Goal: Task Accomplishment & Management: Complete application form

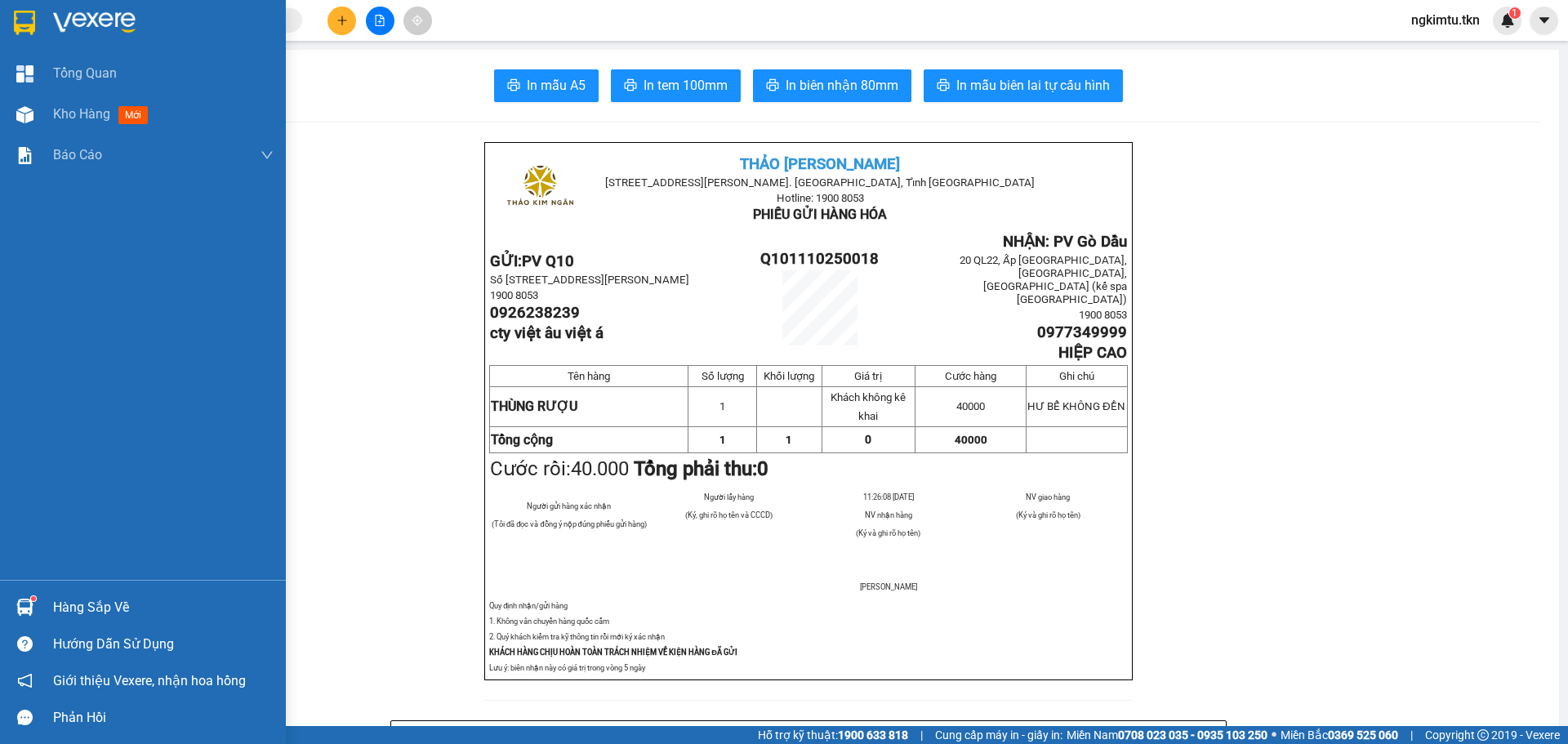
click at [46, 599] on div "Hàng sắp về" at bounding box center [143, 606] width 286 height 37
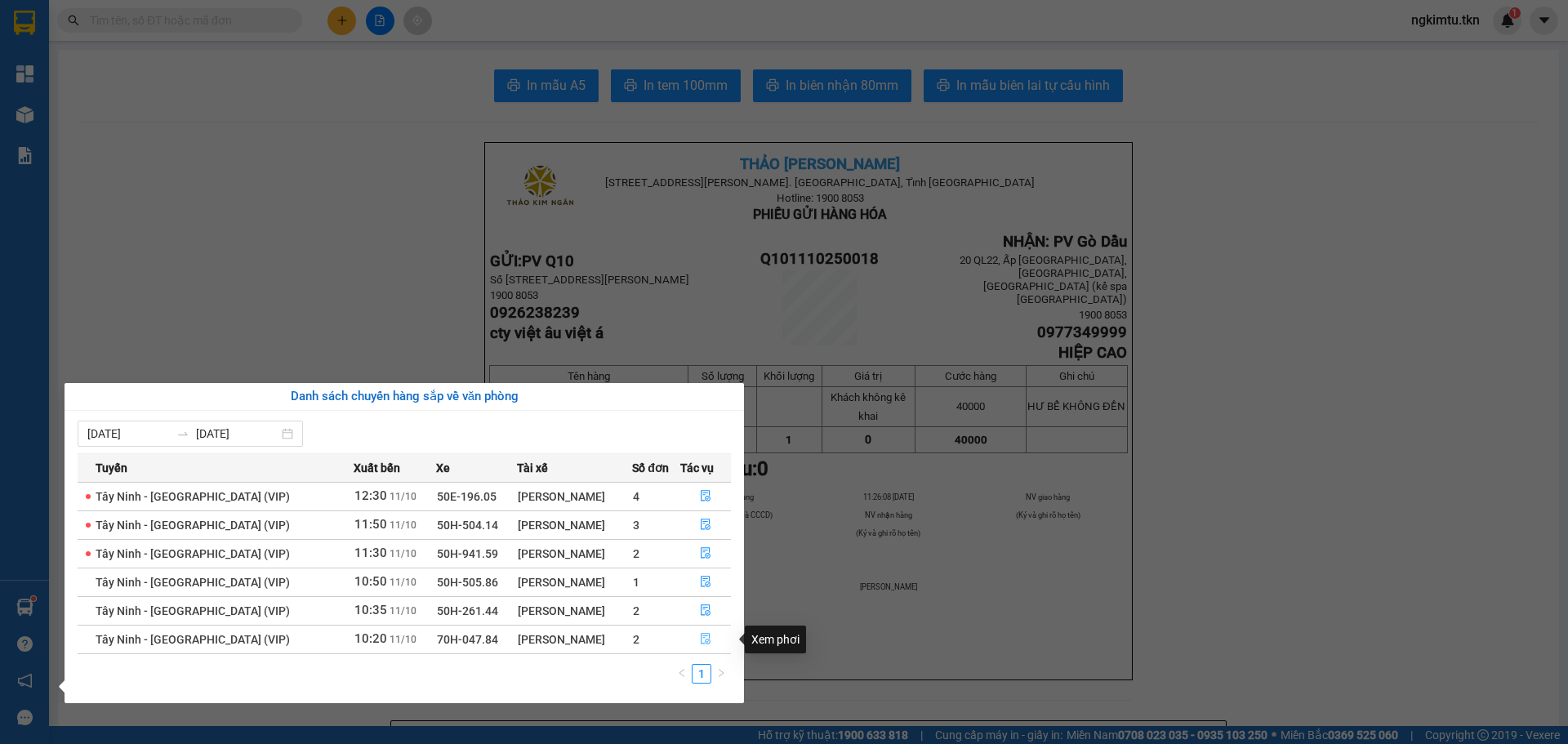
click at [700, 645] on icon "file-done" at bounding box center [705, 639] width 12 height 12
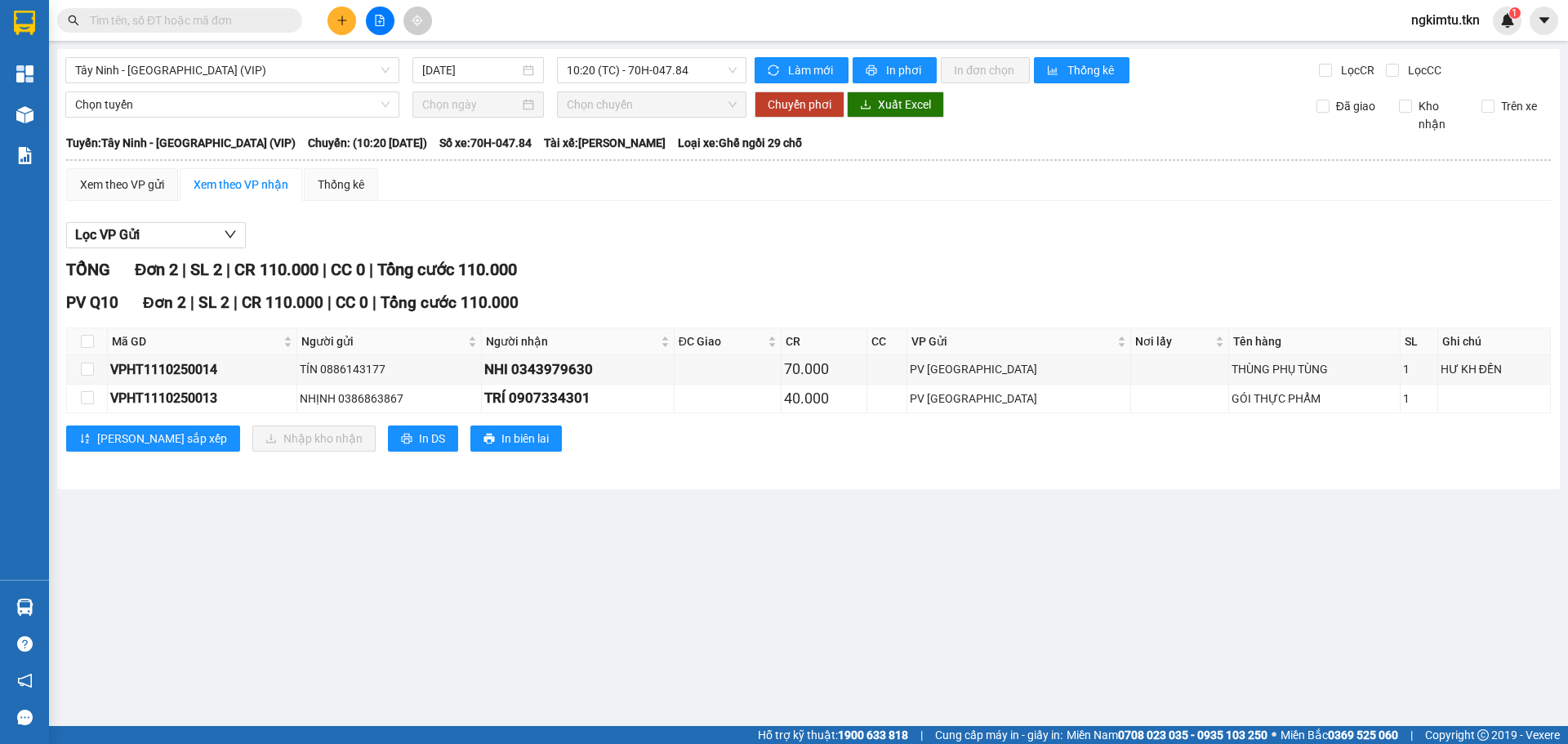
click at [292, 13] on span at bounding box center [290, 21] width 10 height 18
click at [284, 19] on span at bounding box center [179, 20] width 245 height 24
click at [243, 24] on input "text" at bounding box center [187, 21] width 193 height 18
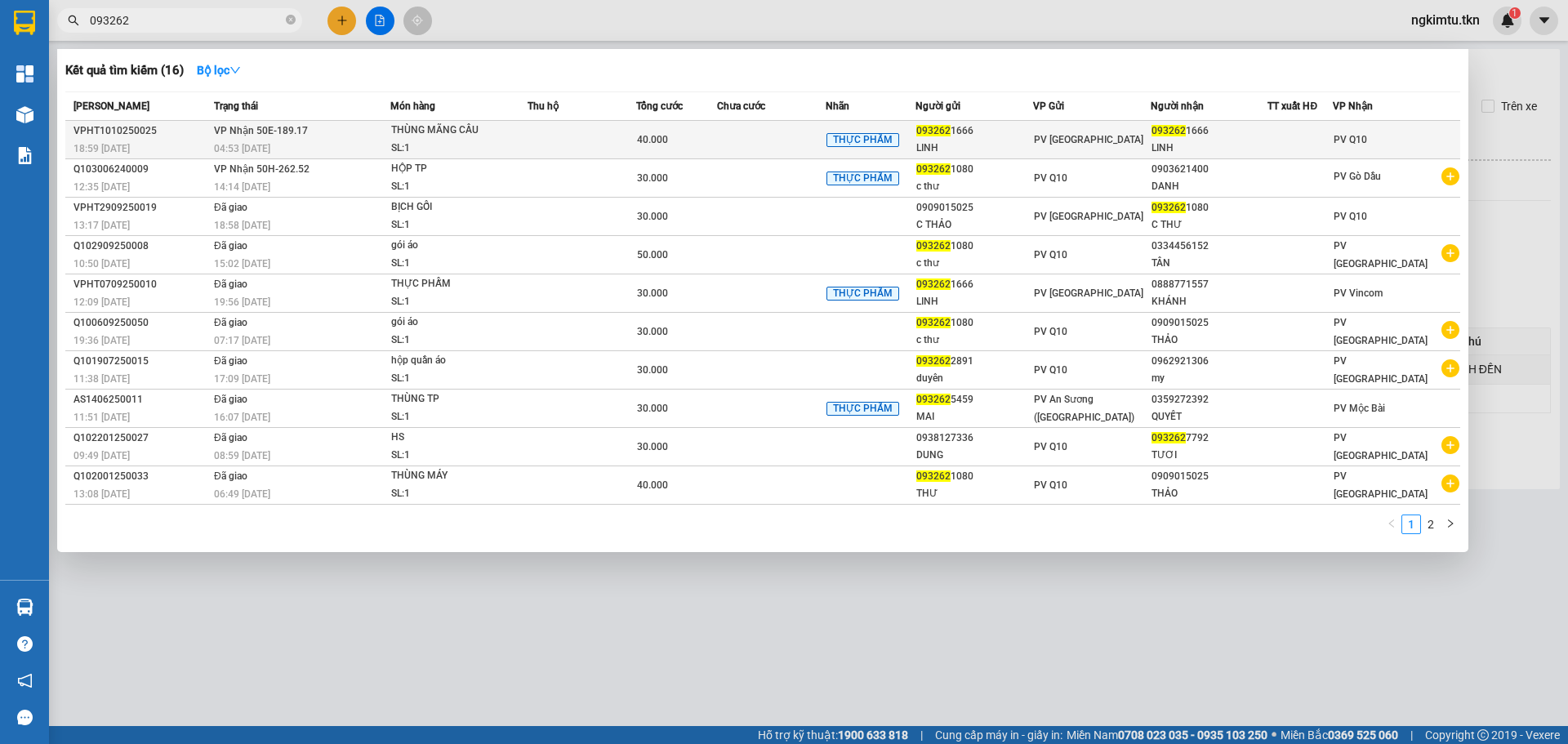
type input "093262"
click at [321, 140] on div "04:53 [DATE]" at bounding box center [302, 148] width 176 height 18
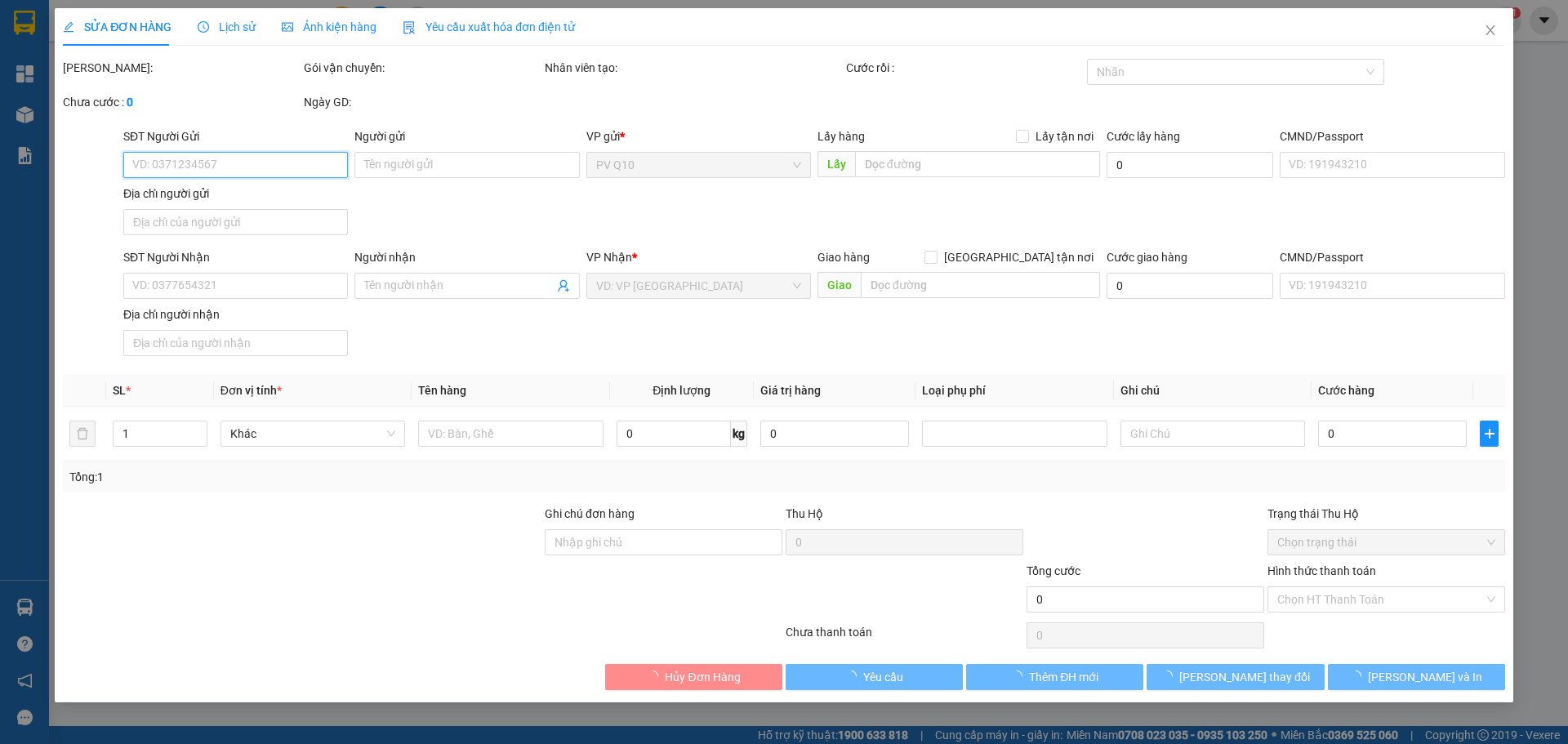
type input "0932621666"
type input "LINH"
type input "0932621666"
type input "LINH"
type input "40.000"
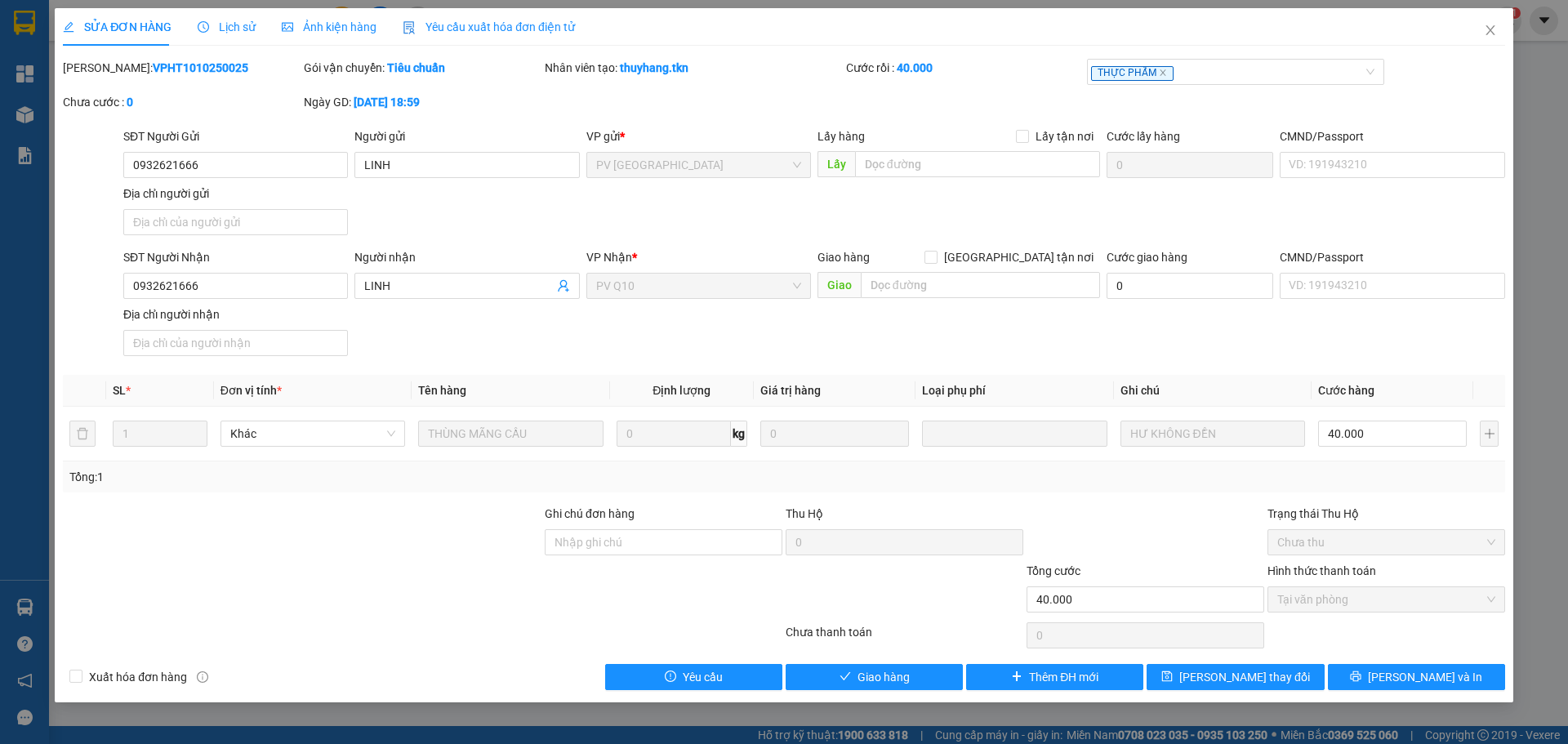
click at [814, 661] on div "Total Paid Fee 40.000 Total UnPaid Fee 0 Cash Collection Total Fee Mã ĐH: VPHT1…" at bounding box center [783, 374] width 1442 height 631
click at [817, 667] on button "Giao hàng" at bounding box center [874, 677] width 177 height 26
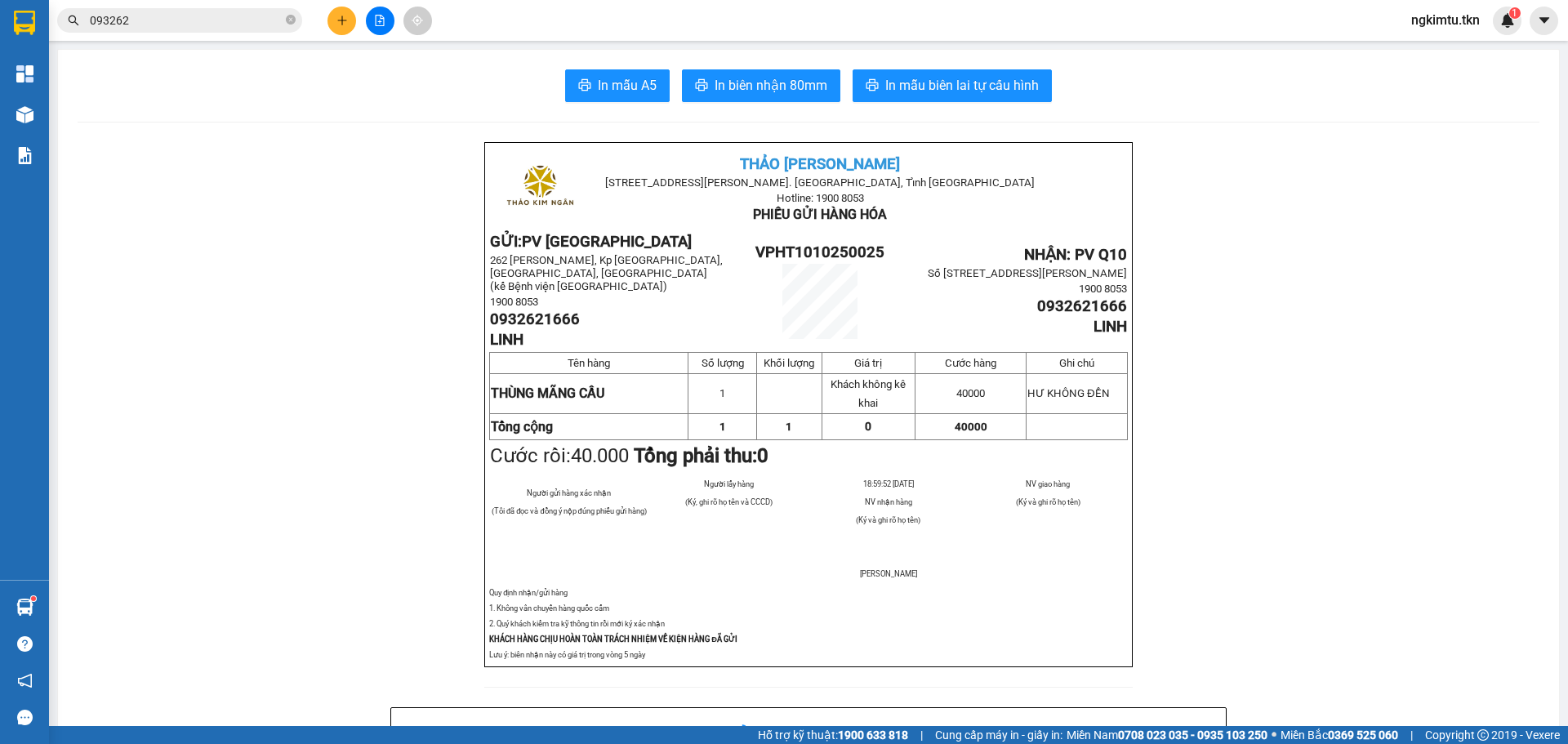
click at [328, 26] on div at bounding box center [379, 21] width 122 height 29
click at [339, 21] on icon "plus" at bounding box center [342, 20] width 12 height 12
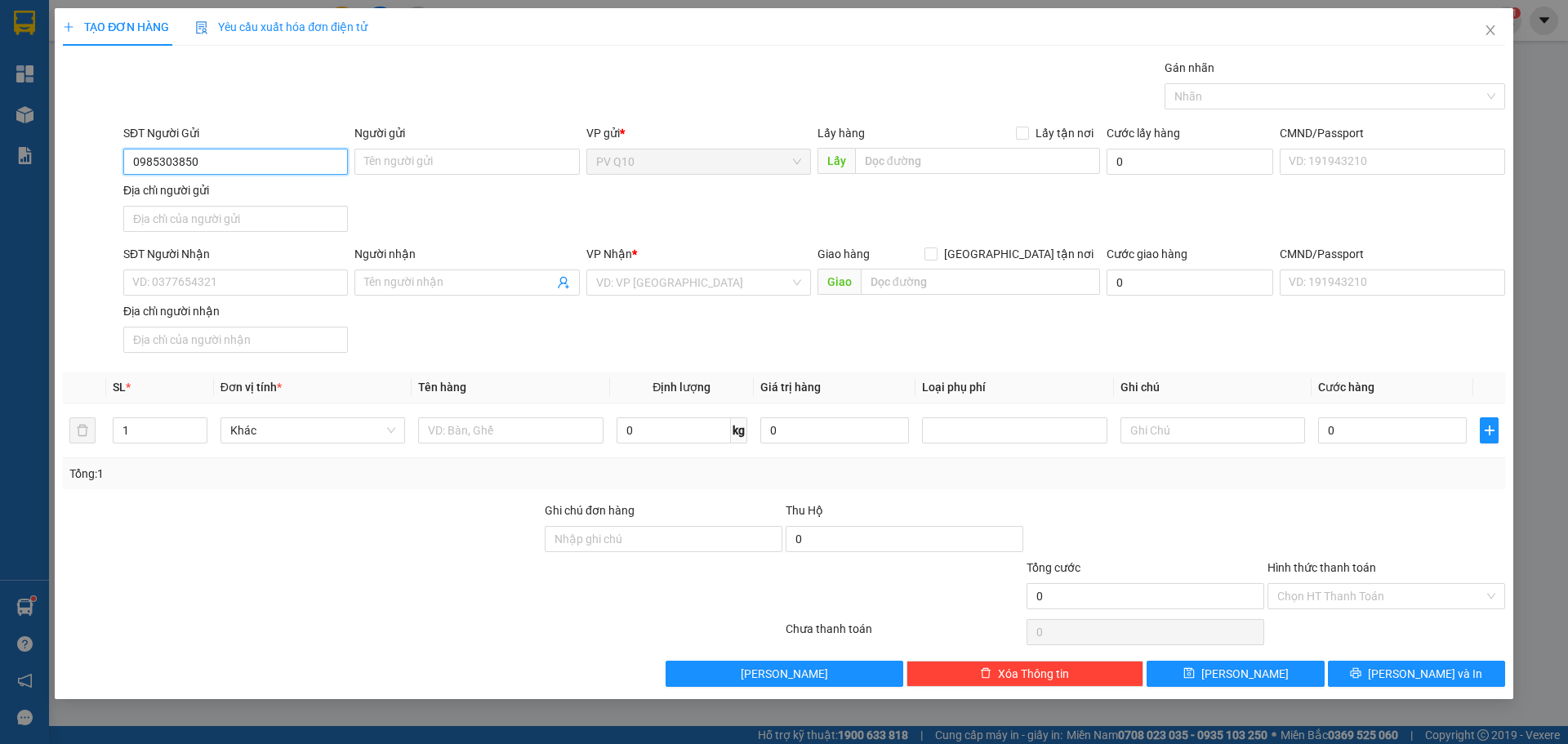
type input "0985303850"
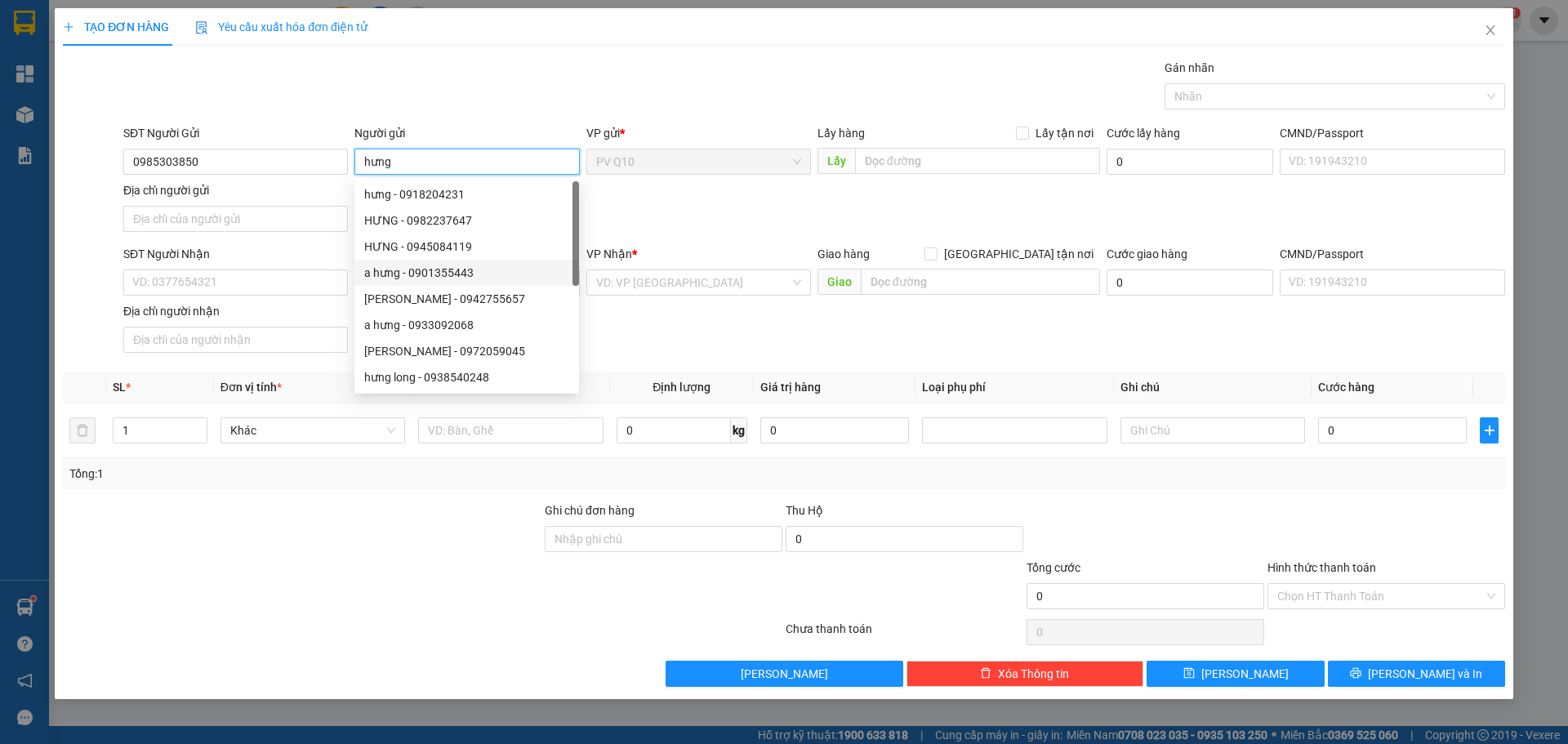
type input "hưng"
click at [272, 301] on div "SĐT Người Nhận VD: 0377654321" at bounding box center [236, 273] width 225 height 57
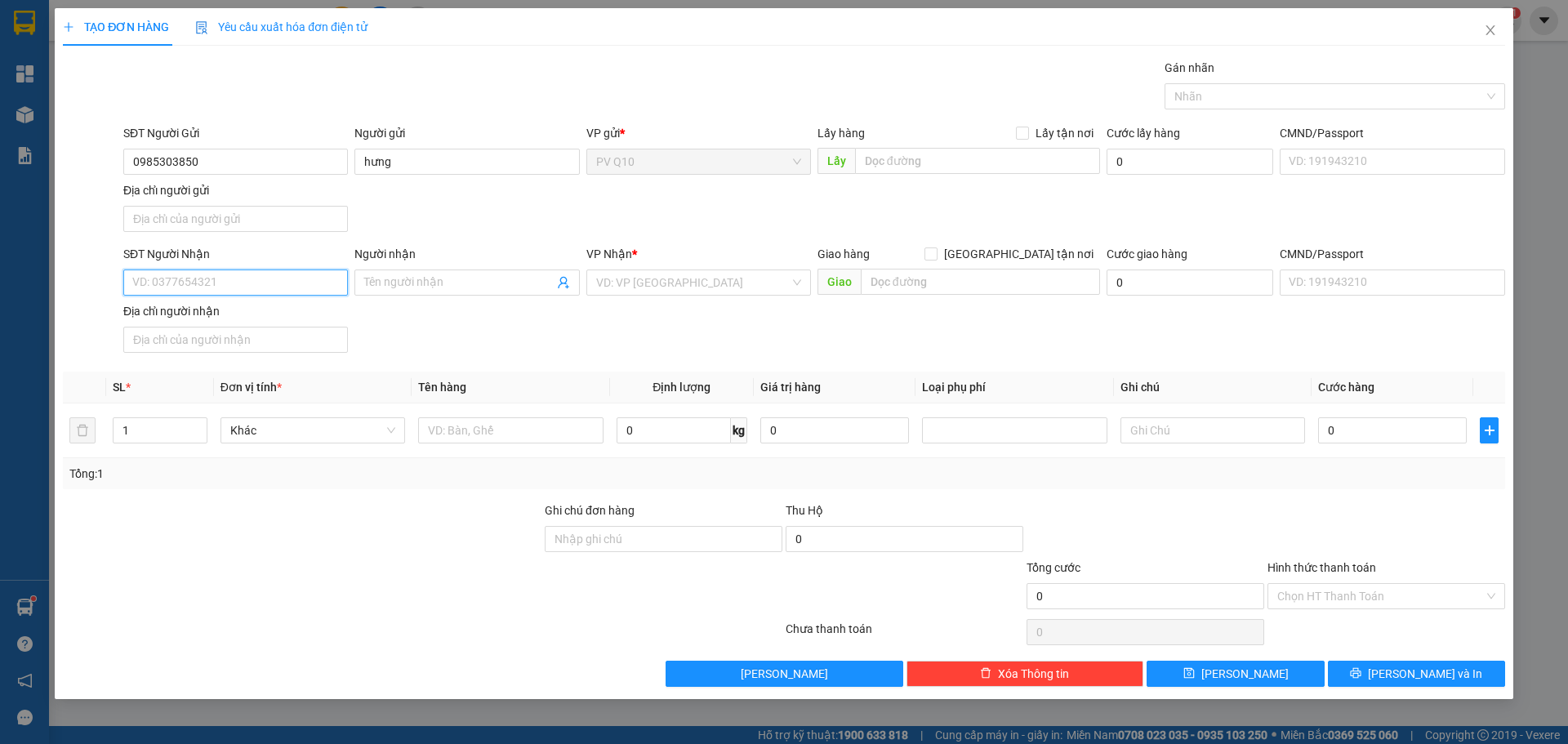
click at [273, 292] on input "SĐT Người Nhận" at bounding box center [236, 282] width 225 height 26
type input "0944409371"
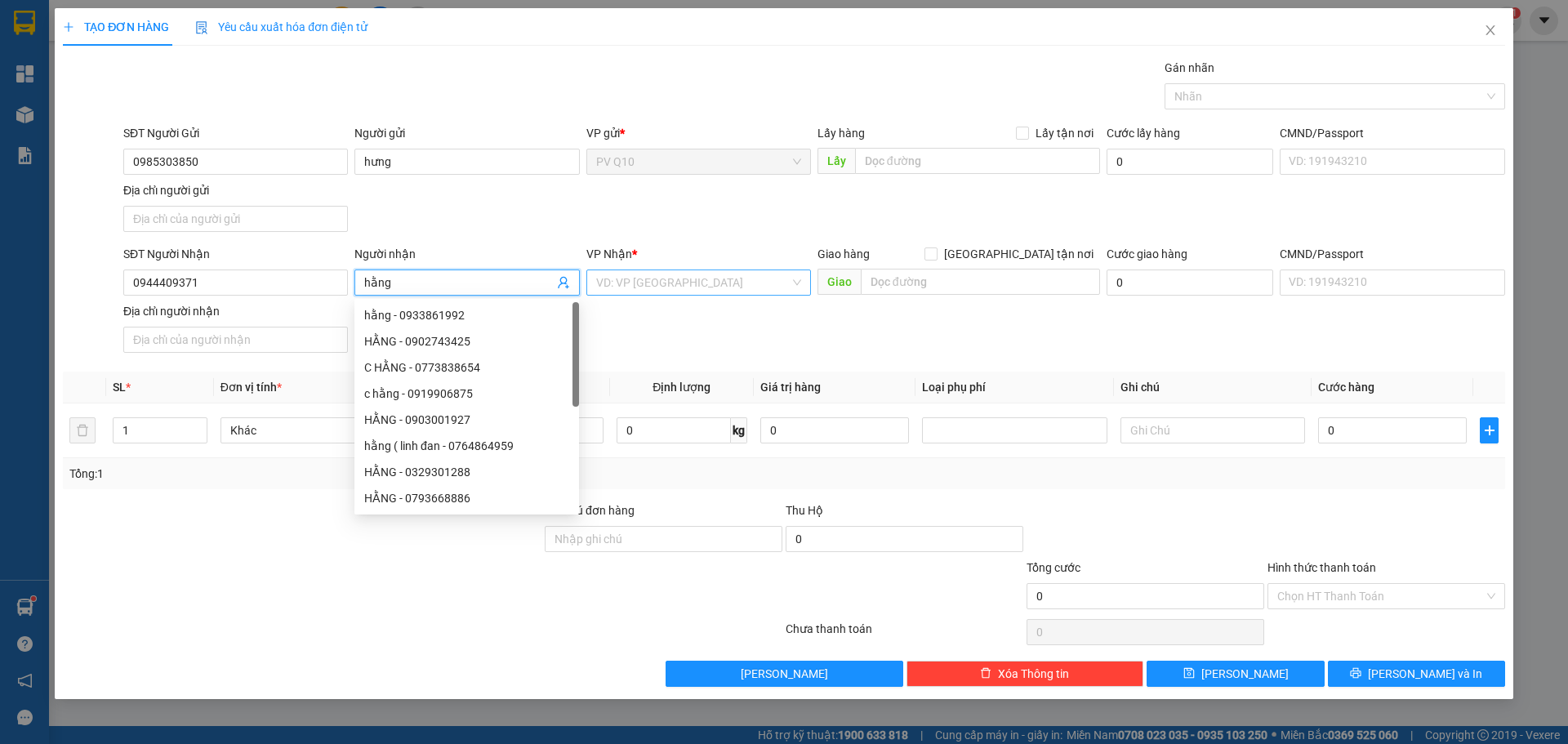
type input "hằng"
click at [646, 282] on input "search" at bounding box center [693, 282] width 194 height 24
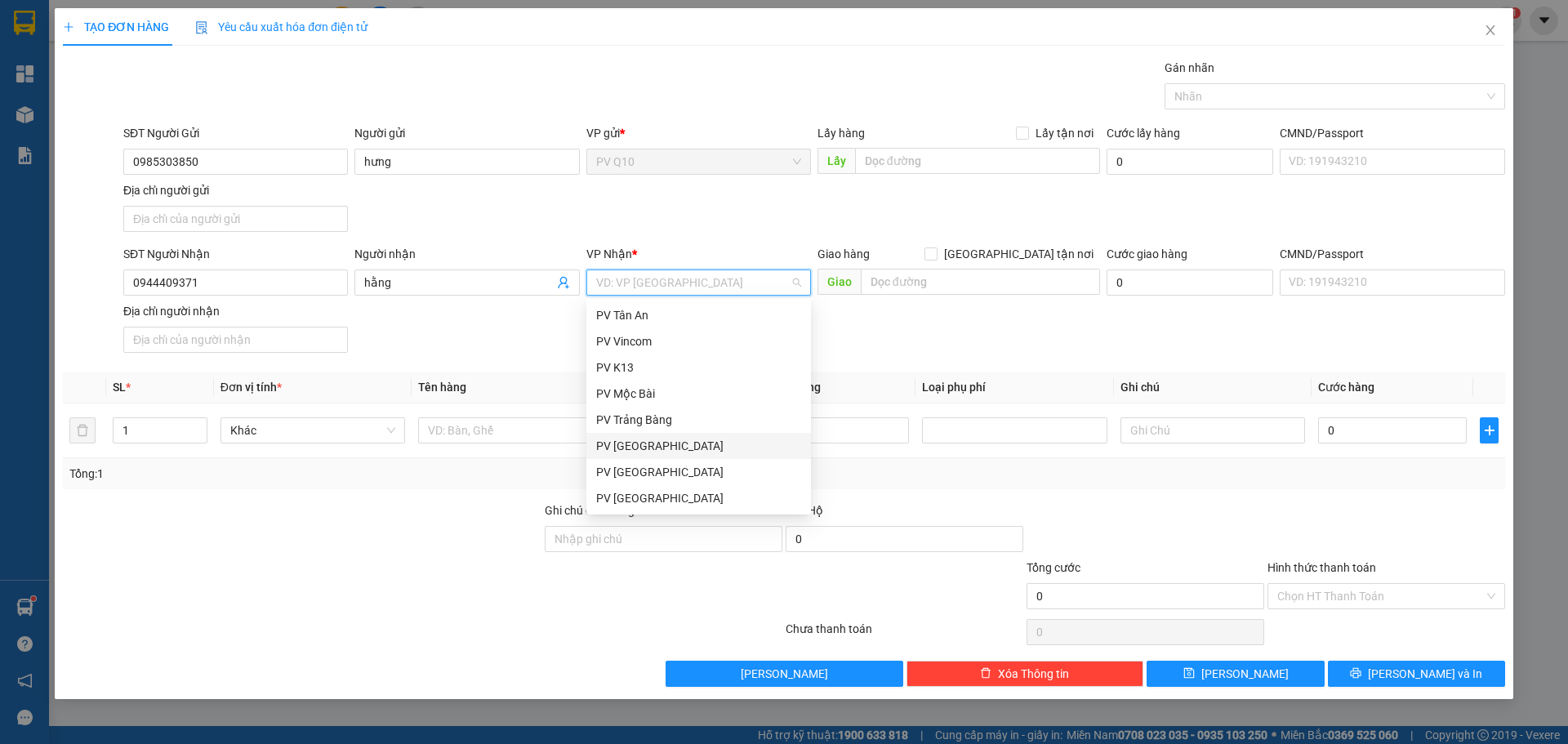
scroll to position [104, 0]
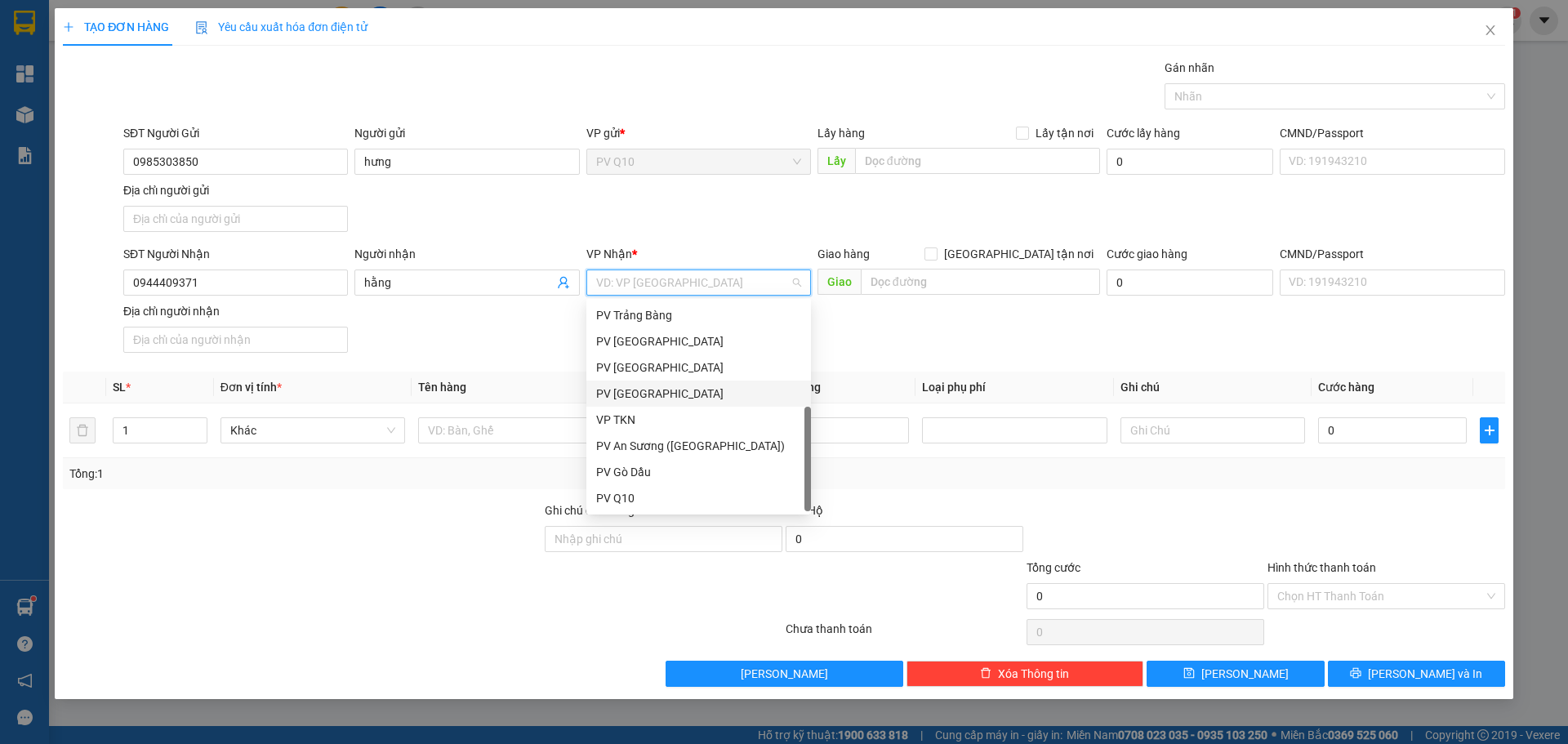
click at [655, 401] on div "PV [GEOGRAPHIC_DATA]" at bounding box center [699, 394] width 205 height 18
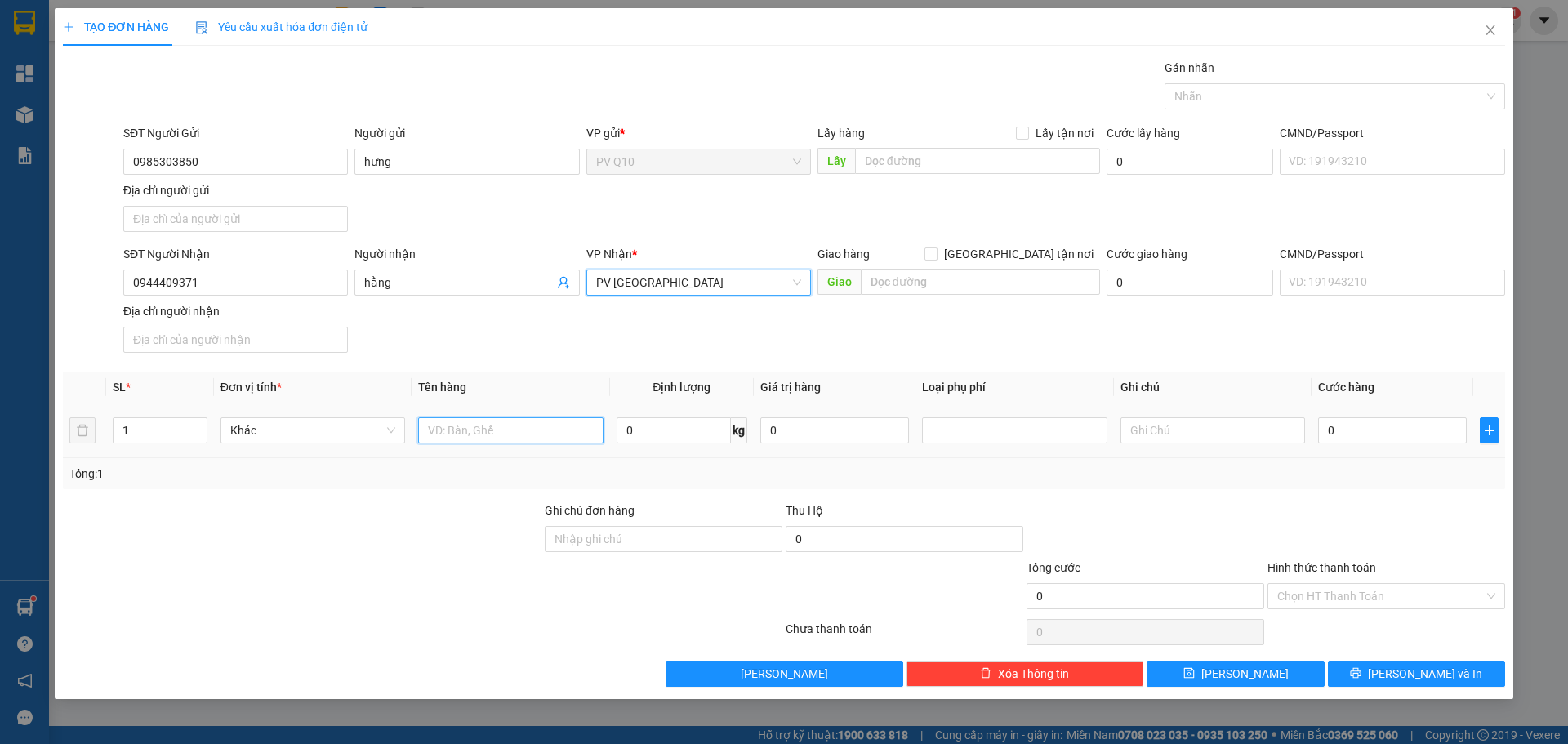
click at [558, 428] on input "text" at bounding box center [510, 430] width 185 height 26
type input "hộp thuốc"
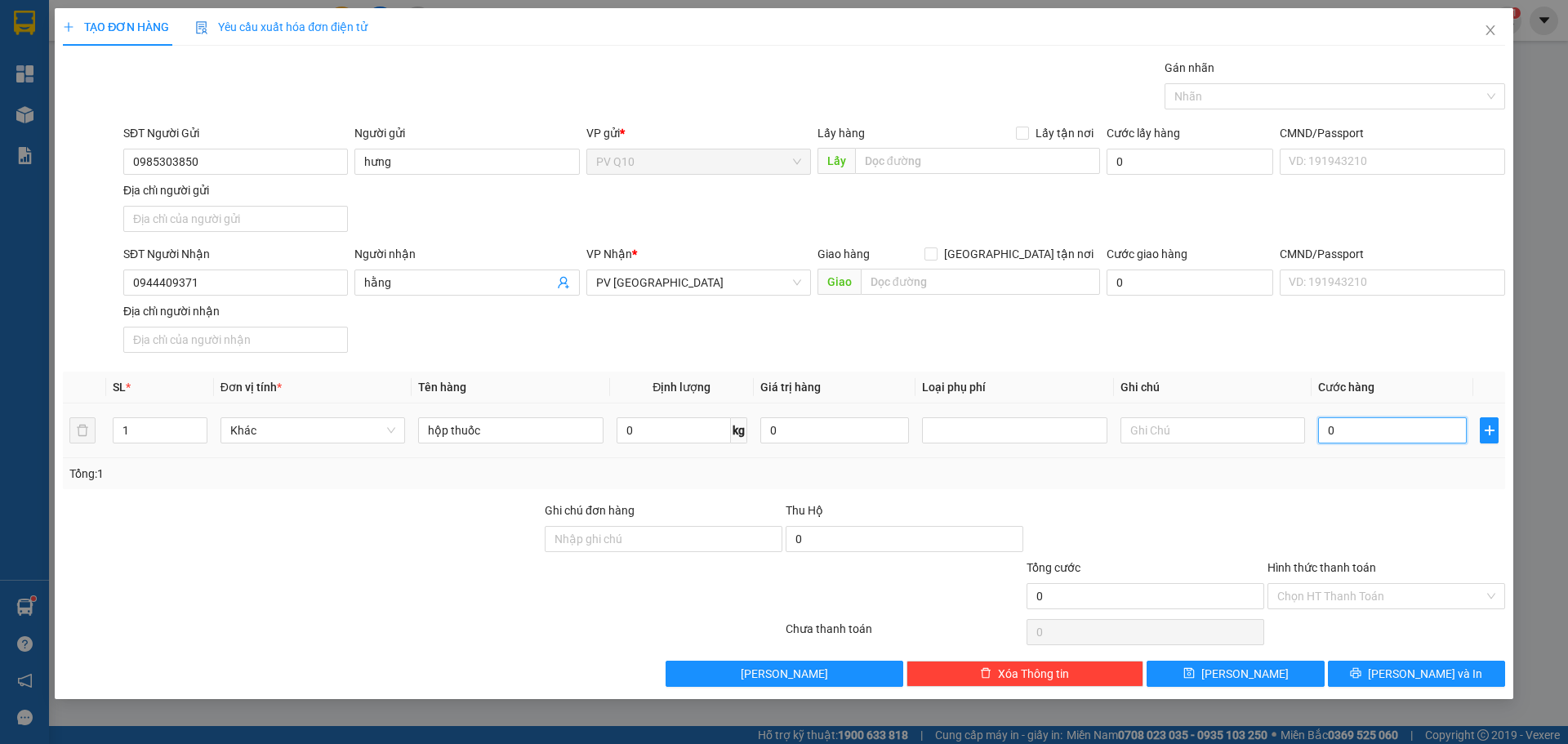
click at [1341, 431] on input "0" at bounding box center [1392, 430] width 148 height 26
type input "3"
type input "30"
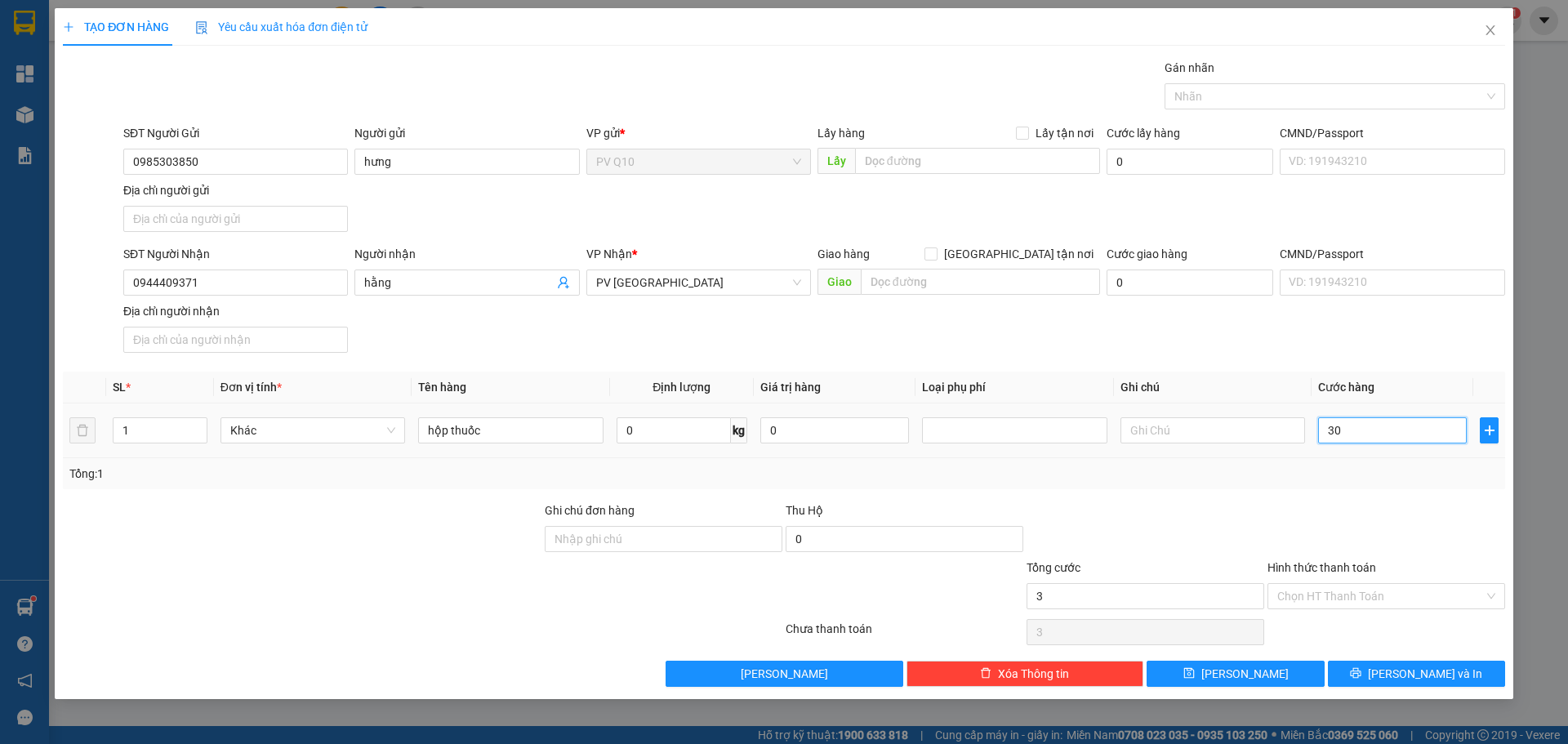
type input "30"
type input "30.000"
click at [1430, 493] on div "Transit Pickup Surcharge Ids Transit Deliver Surcharge Ids Transit Deliver Surc…" at bounding box center [783, 372] width 1442 height 628
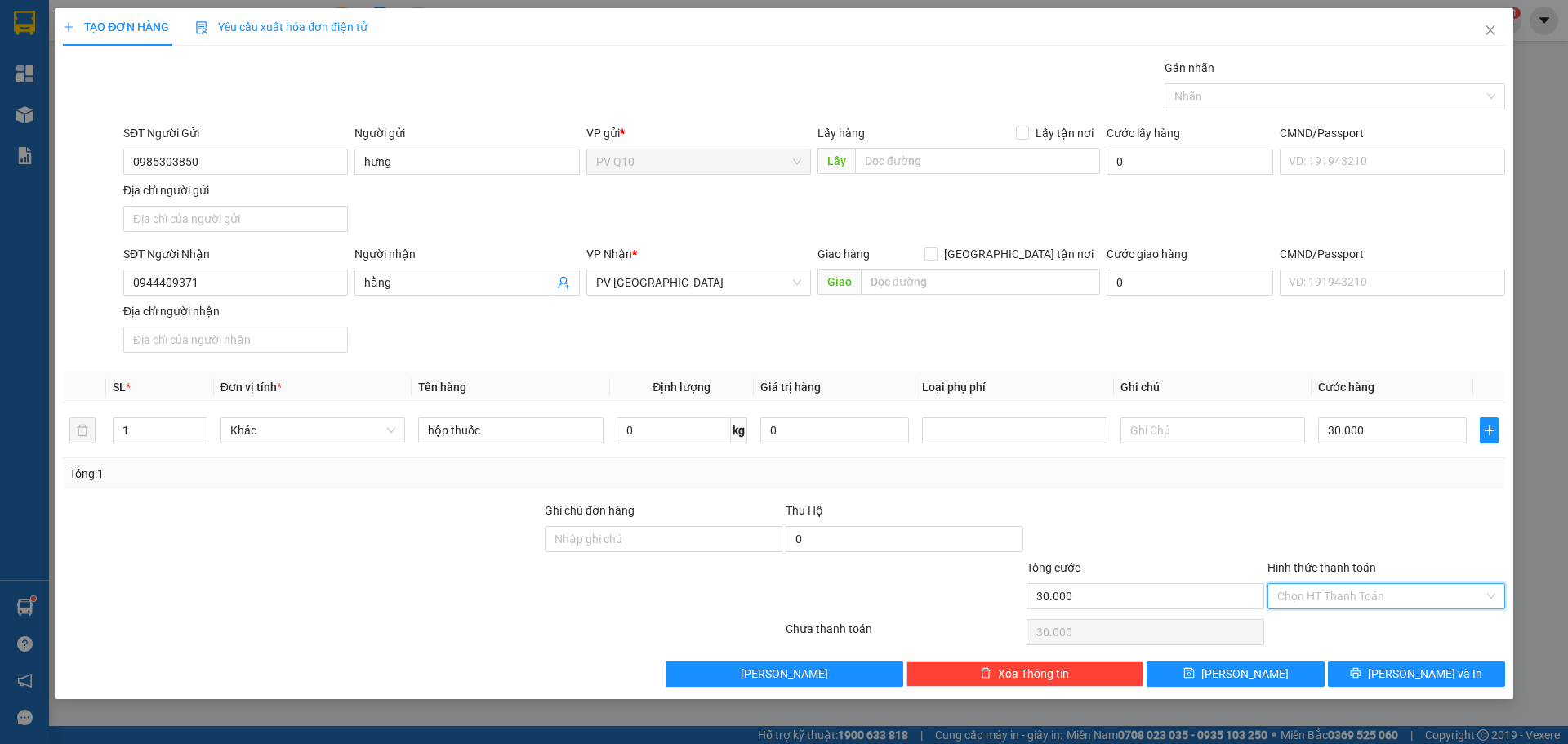
click at [1429, 589] on input "Hình thức thanh toán" at bounding box center [1380, 596] width 206 height 24
click at [1418, 622] on div "Tại văn phòng" at bounding box center [1386, 629] width 218 height 18
type input "0"
click at [1266, 679] on button "[PERSON_NAME]" at bounding box center [1235, 673] width 177 height 26
type input "0"
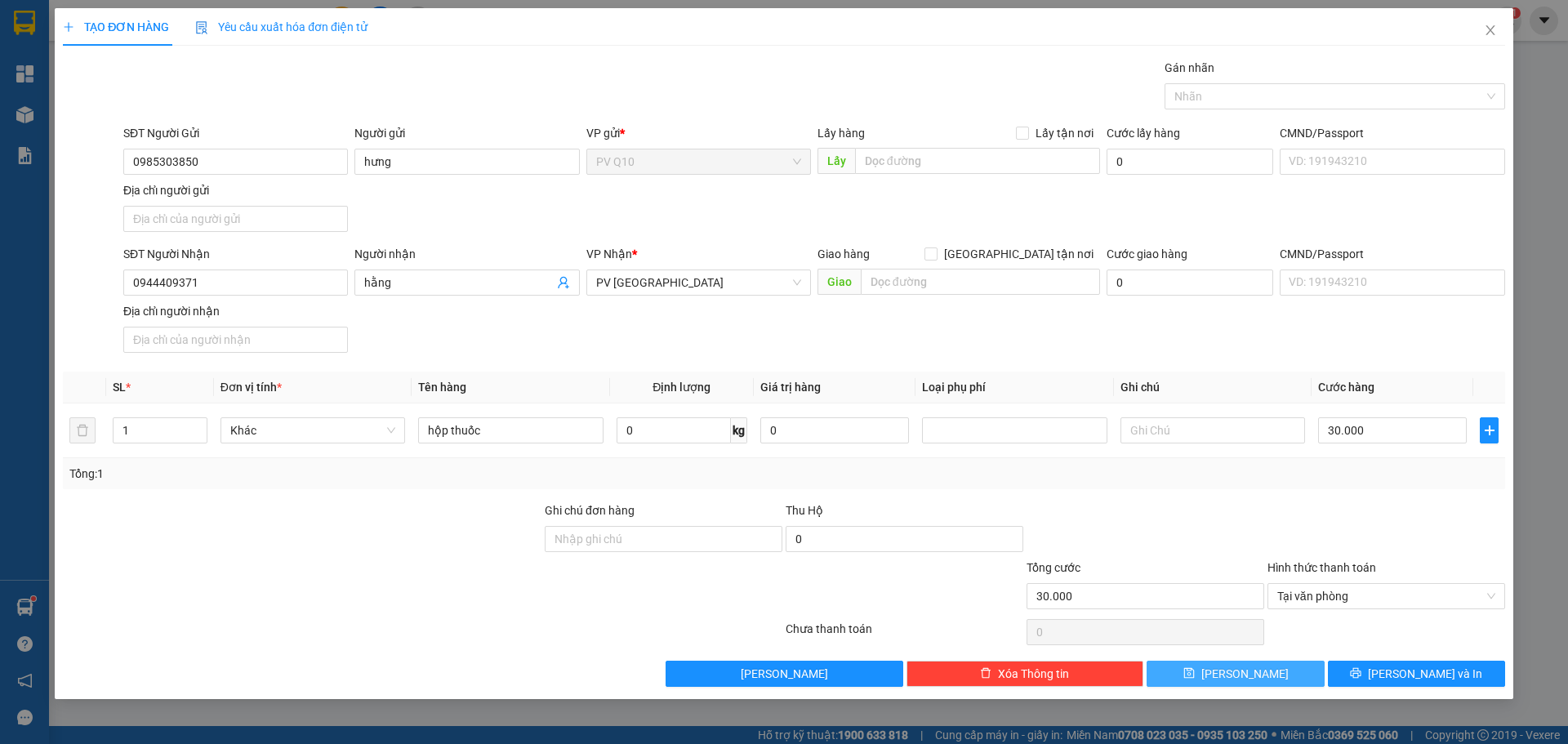
type input "0"
